Goal: Task Accomplishment & Management: Use online tool/utility

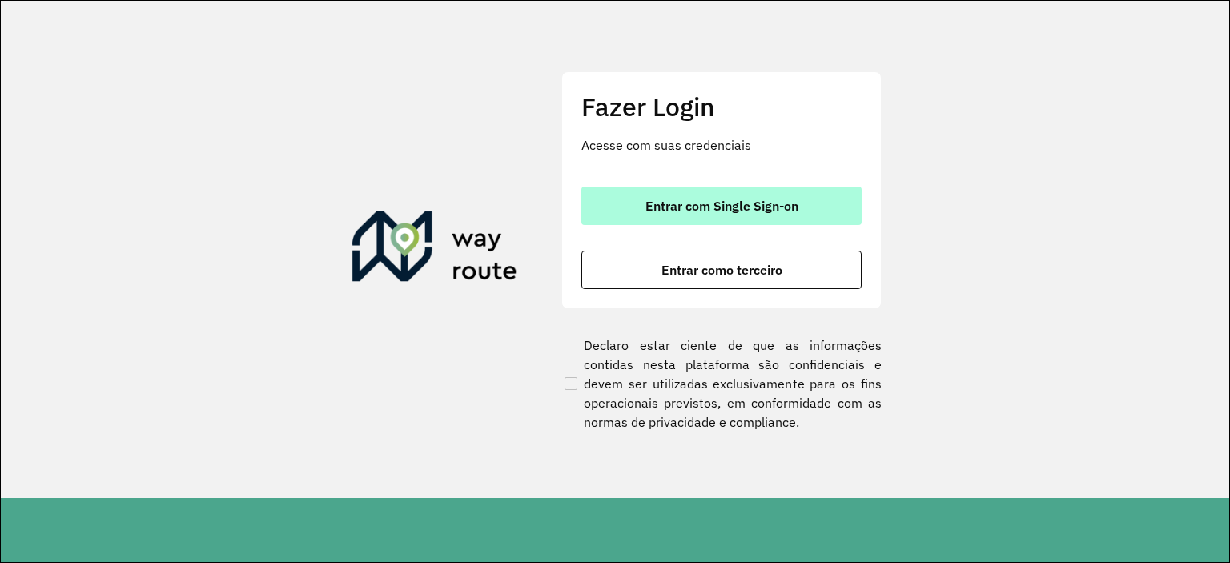
click at [726, 206] on span "Entrar com Single Sign-on" at bounding box center [721, 205] width 153 height 13
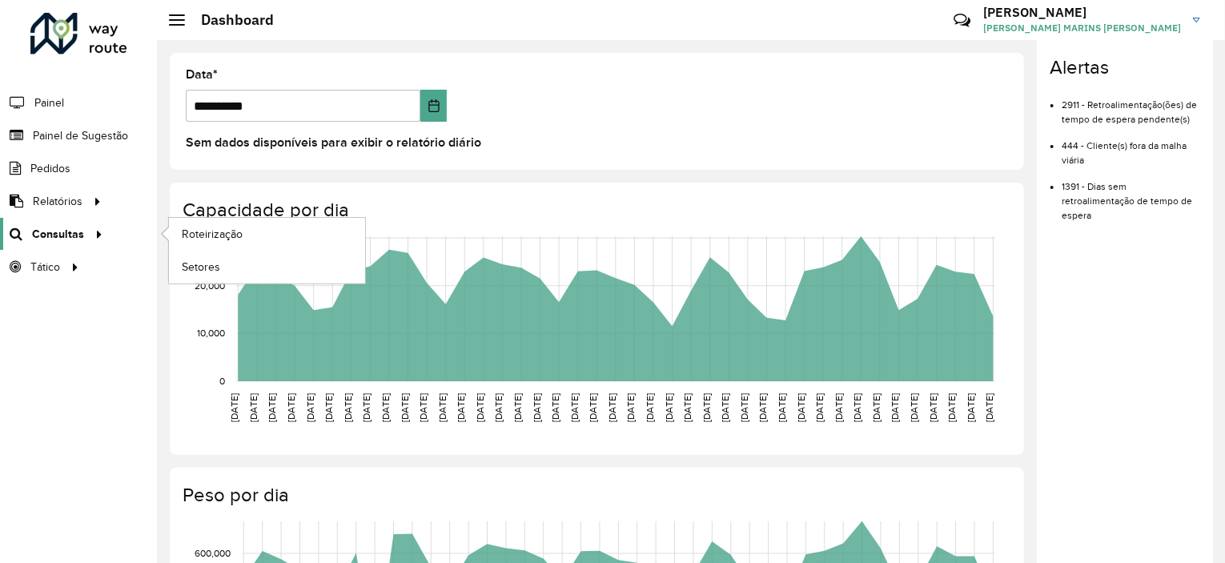
click at [61, 231] on span "Consultas" at bounding box center [58, 234] width 52 height 17
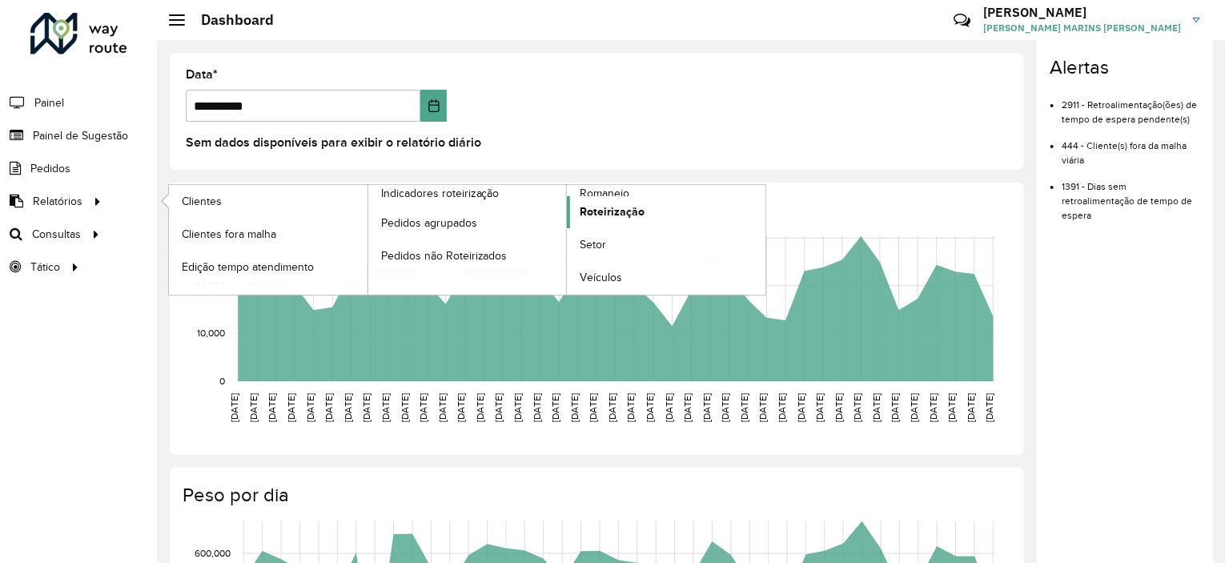
click at [612, 210] on span "Roteirização" at bounding box center [612, 211] width 65 height 17
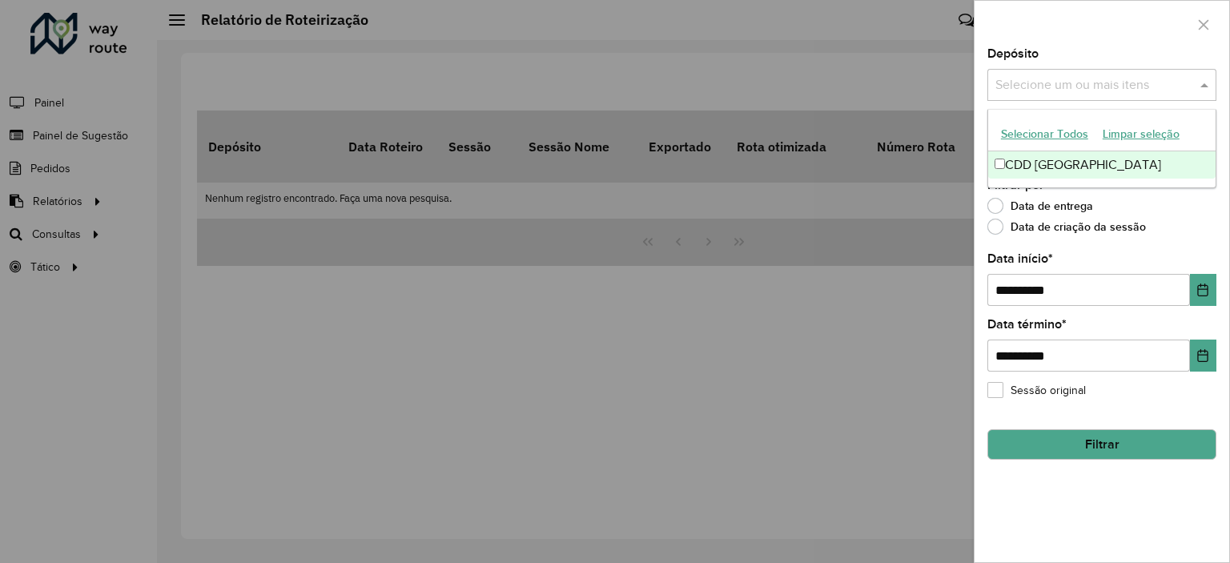
click at [1204, 82] on span at bounding box center [1206, 84] width 20 height 19
click at [1053, 33] on div at bounding box center [1101, 24] width 255 height 47
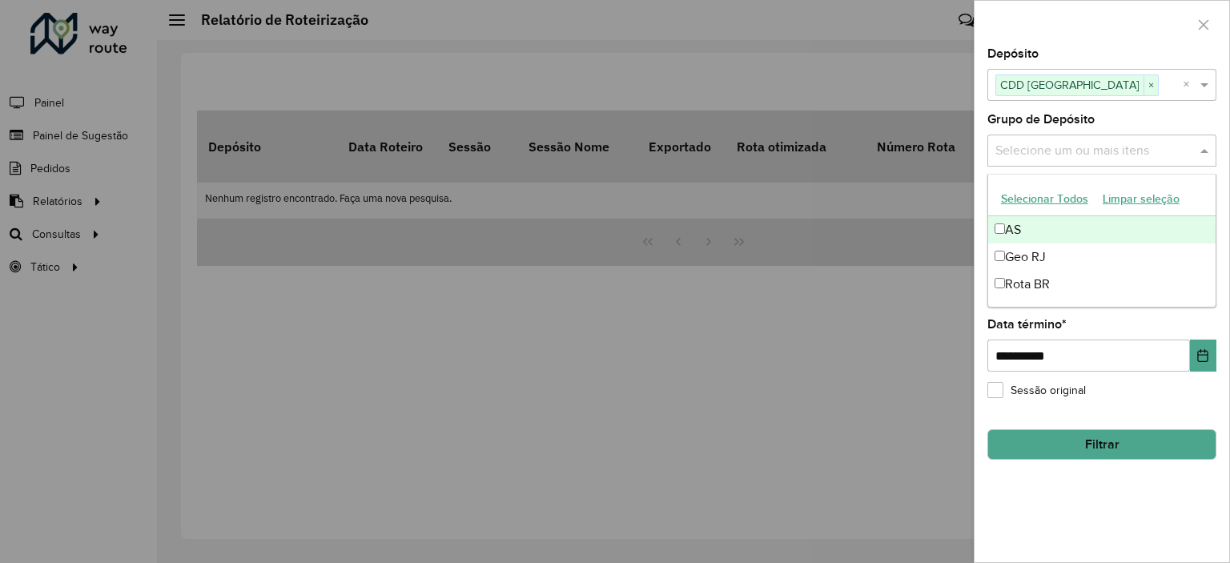
click at [1110, 147] on input "text" at bounding box center [1093, 151] width 205 height 19
click at [1061, 143] on input "text" at bounding box center [1093, 151] width 205 height 19
click at [1142, 150] on input "text" at bounding box center [1093, 151] width 205 height 19
click at [1201, 150] on span at bounding box center [1206, 150] width 20 height 19
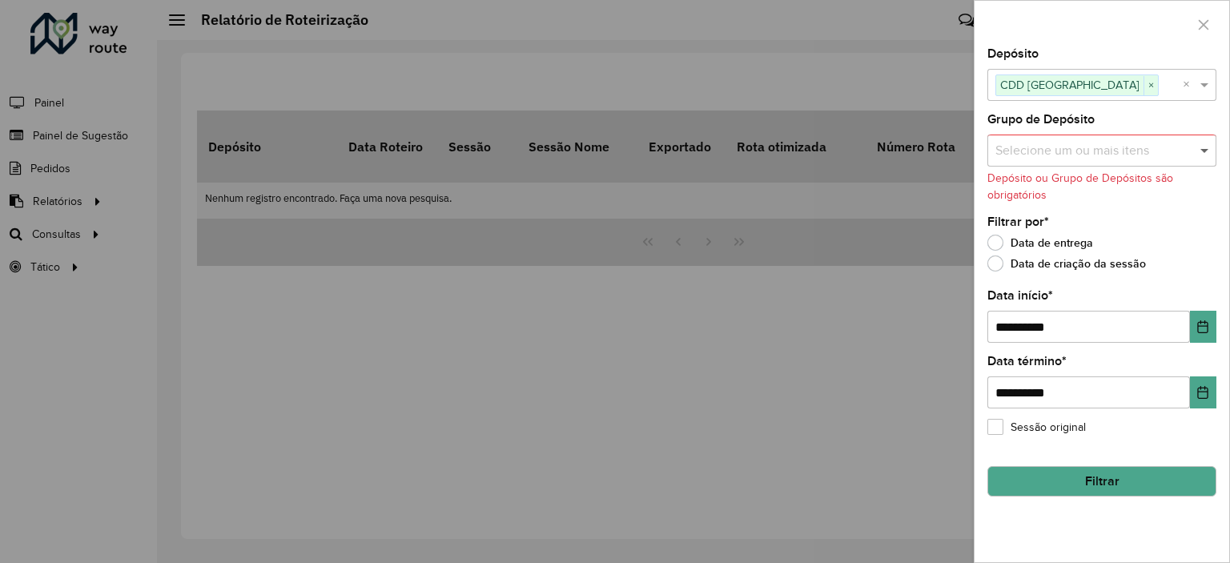
click at [1203, 148] on span at bounding box center [1206, 150] width 20 height 19
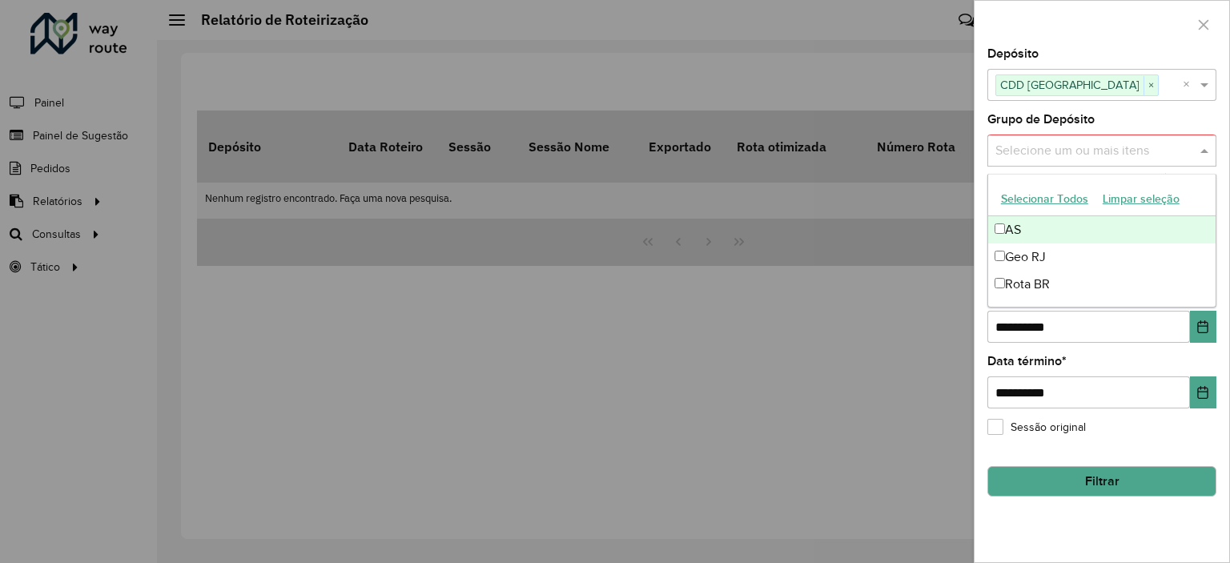
click at [1003, 227] on div "AS" at bounding box center [1101, 229] width 227 height 27
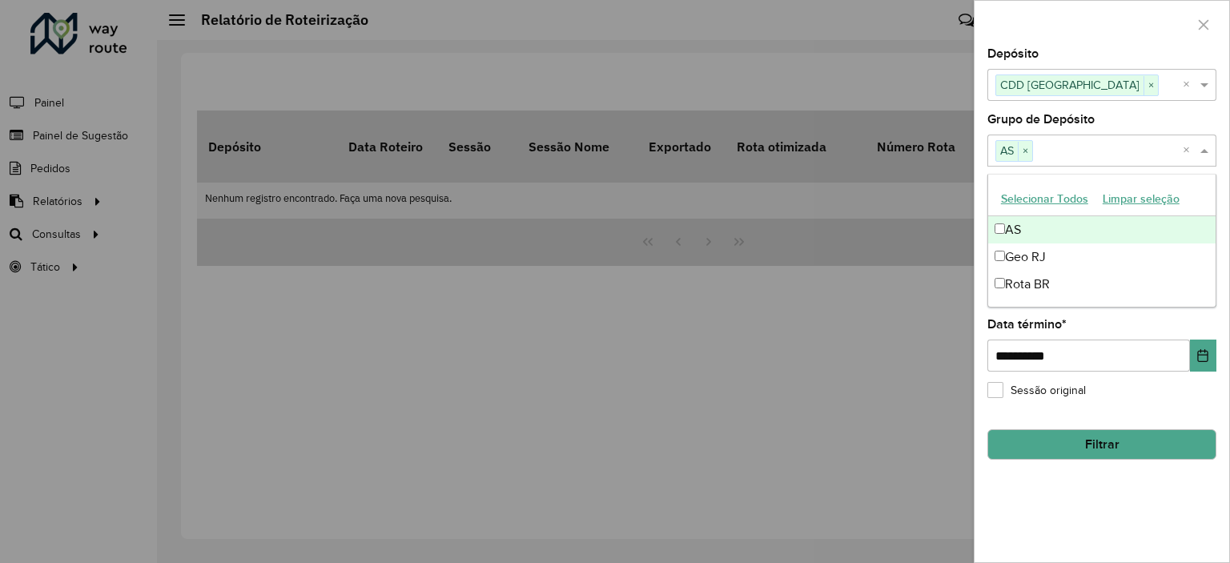
click at [1031, 198] on button "Selecionar Todos" at bounding box center [1045, 199] width 102 height 25
click at [1156, 117] on div "Grupo de Depósito Selecione um ou mais itens AS × Geo RJ × Rota BR × ×" at bounding box center [1101, 140] width 229 height 53
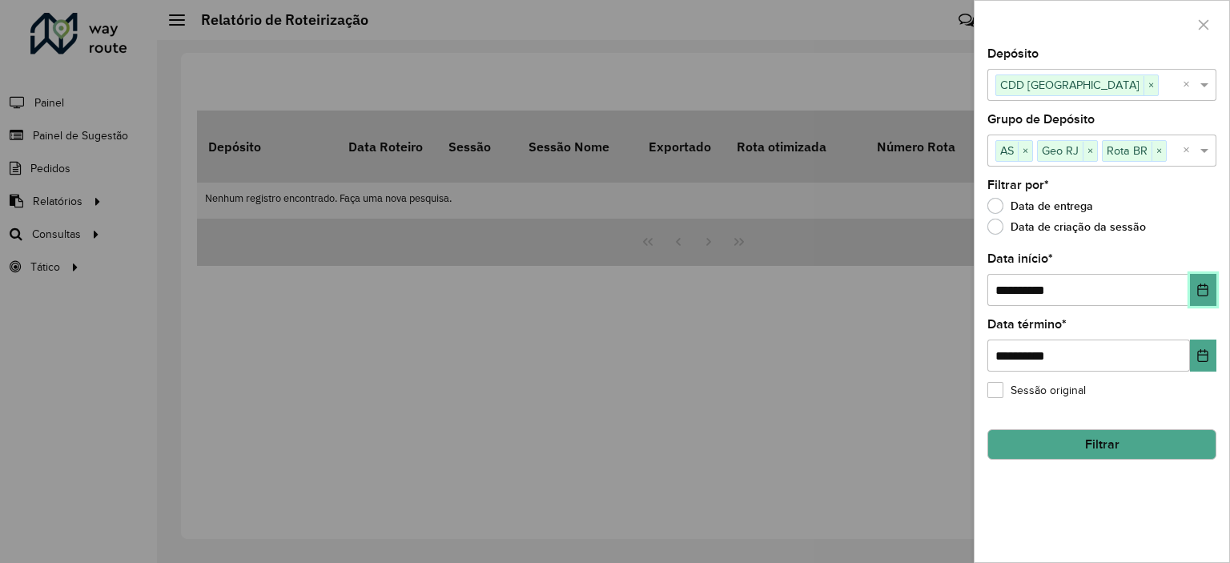
click at [1204, 289] on icon "Choose Date" at bounding box center [1202, 289] width 13 height 13
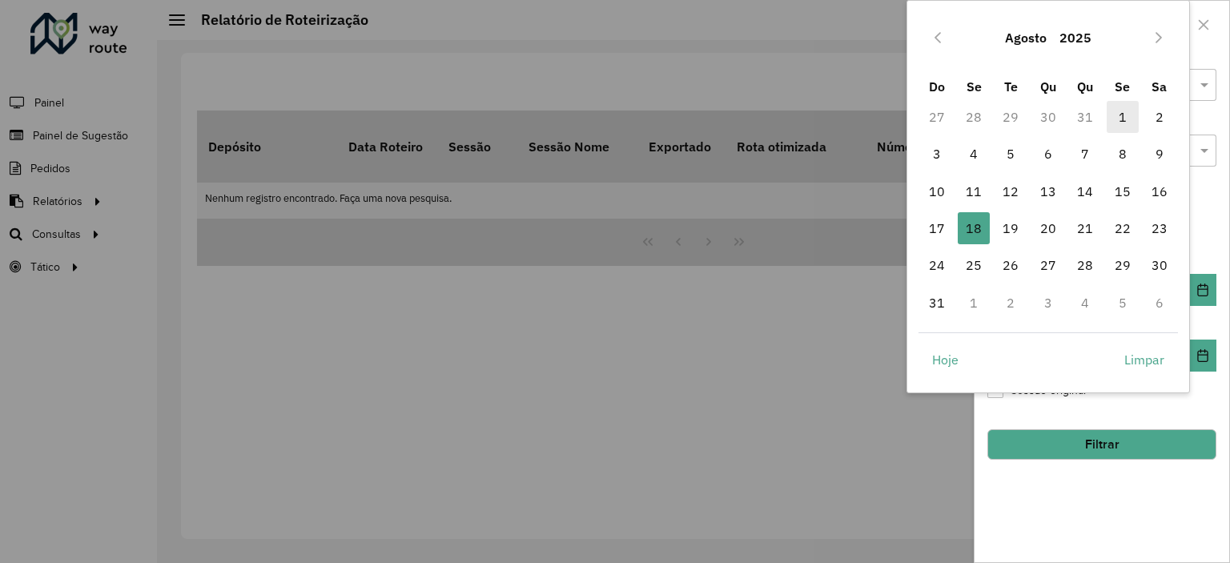
click at [1122, 118] on span "1" at bounding box center [1122, 117] width 32 height 32
type input "**********"
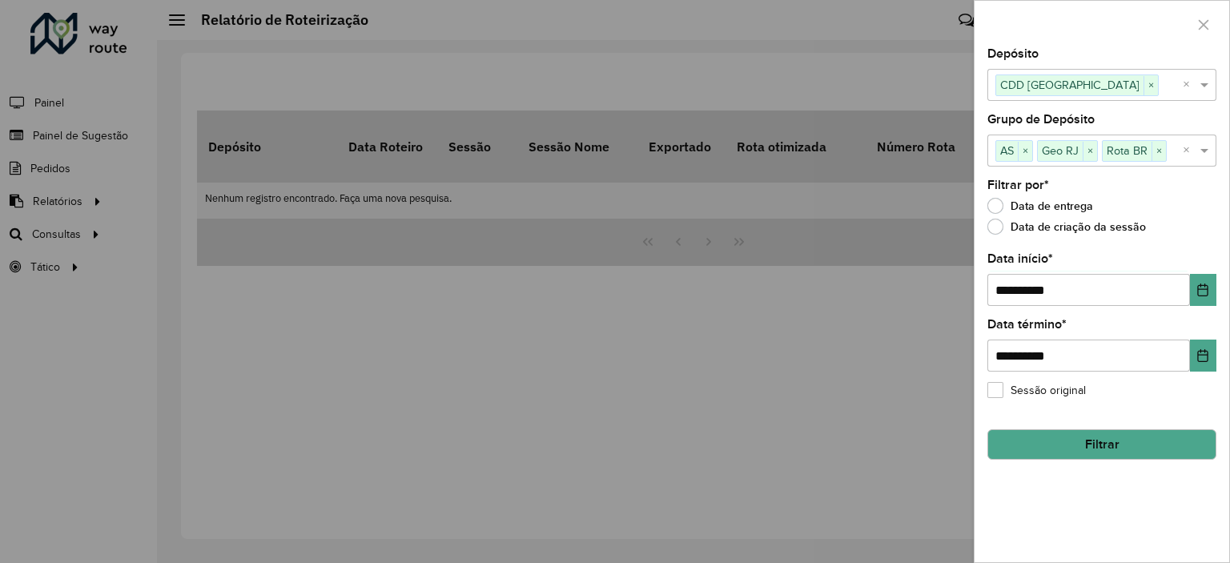
click at [1099, 441] on button "Filtrar" at bounding box center [1101, 444] width 229 height 30
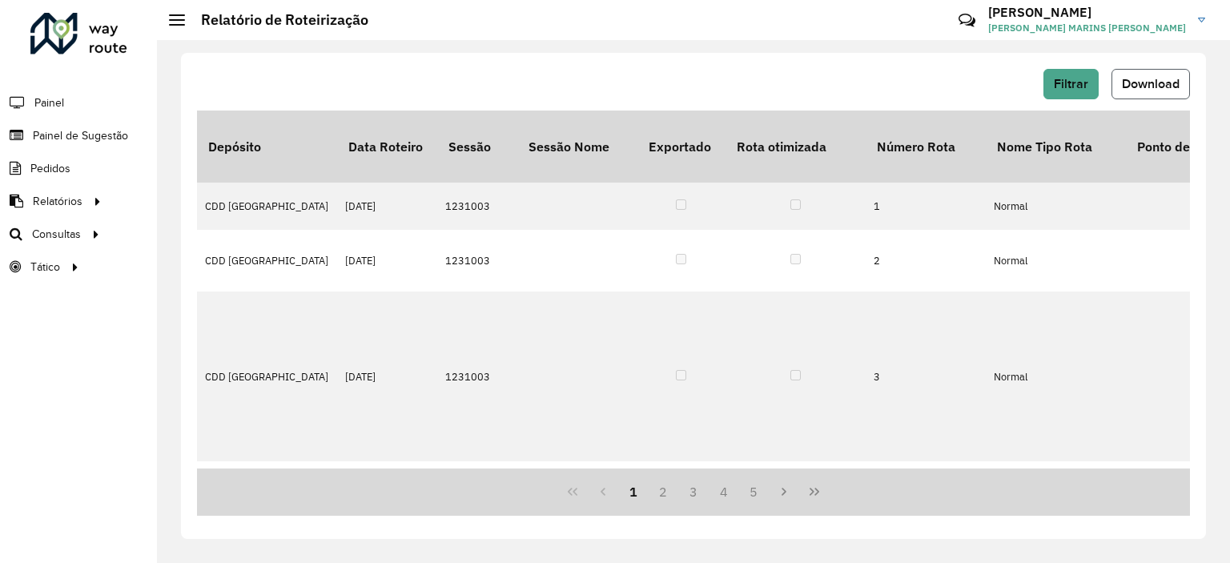
click at [1132, 86] on span "Download" at bounding box center [1151, 84] width 58 height 14
